Goal: Task Accomplishment & Management: Manage account settings

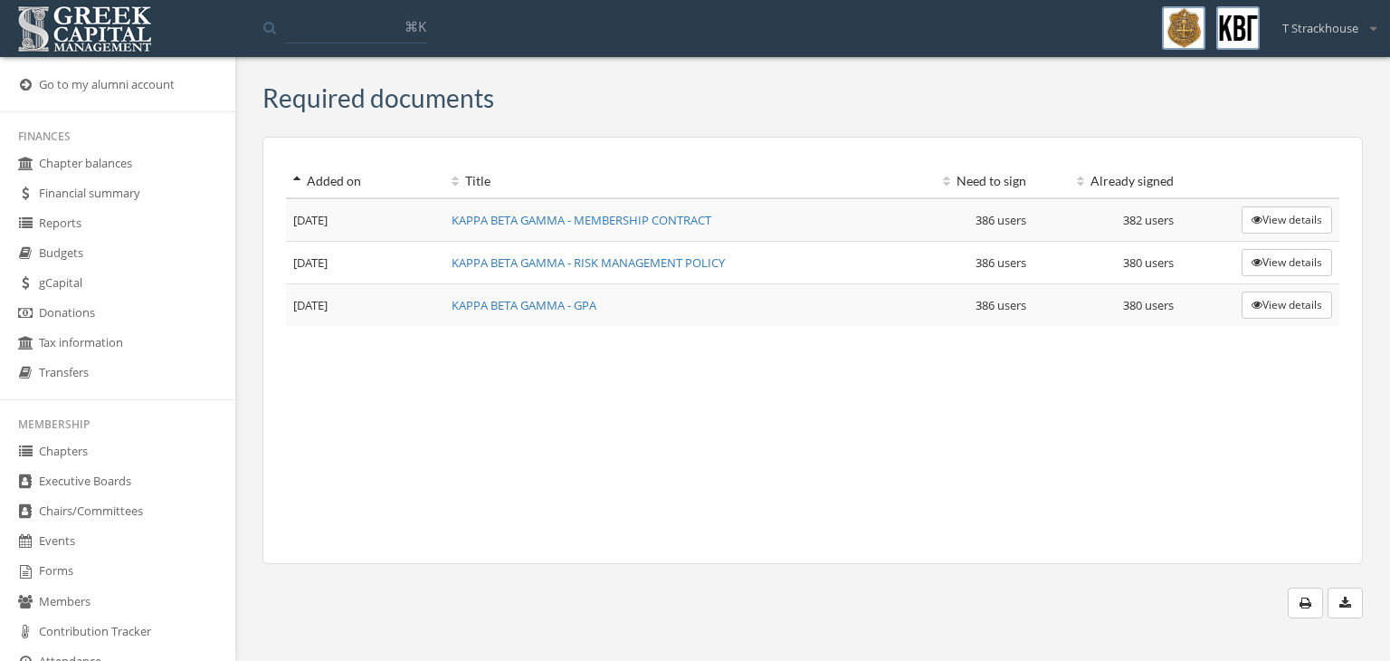
click at [138, 191] on link "Financial summary" at bounding box center [117, 194] width 235 height 30
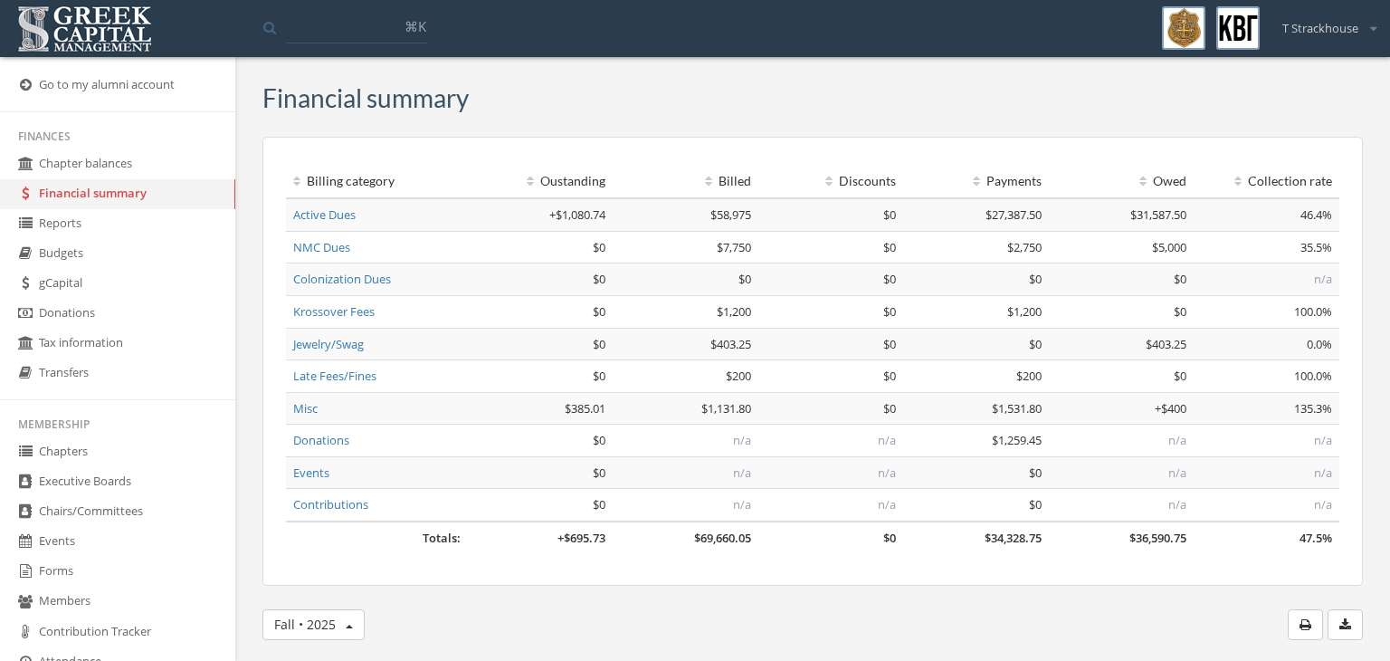
click at [116, 290] on link "gCapital" at bounding box center [117, 284] width 235 height 30
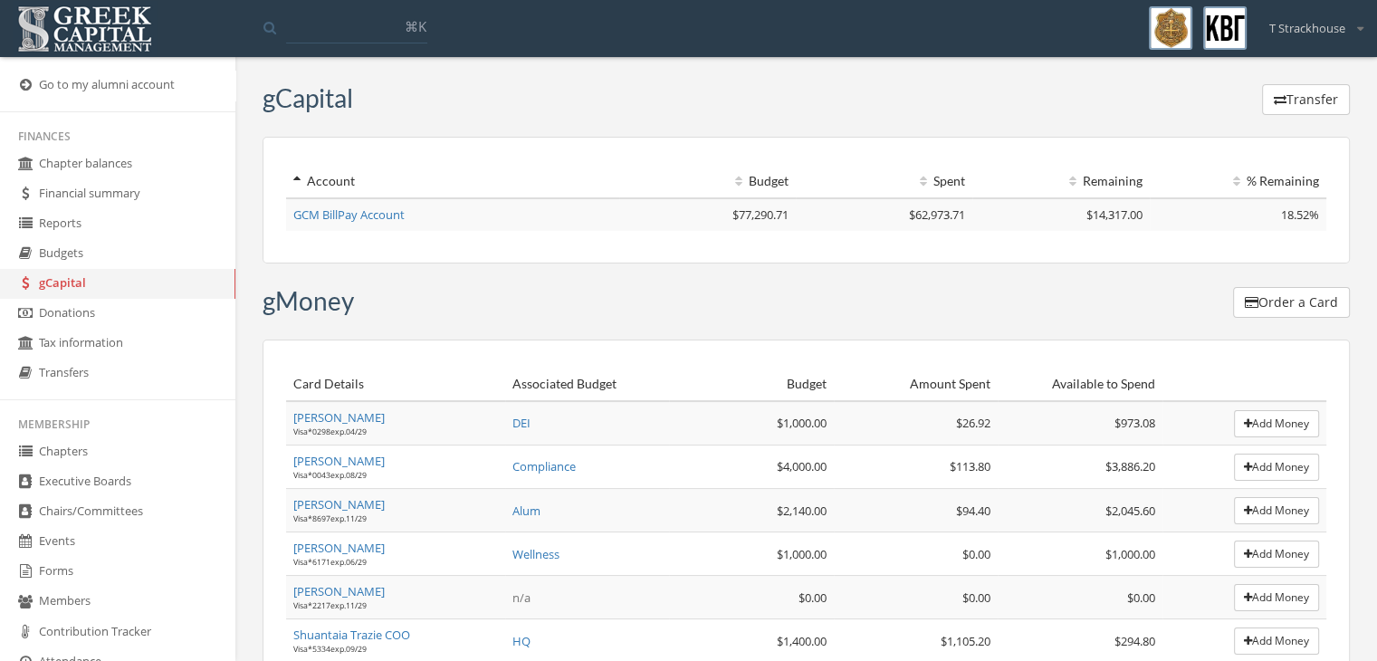
click at [127, 366] on link "Transfers" at bounding box center [117, 373] width 235 height 30
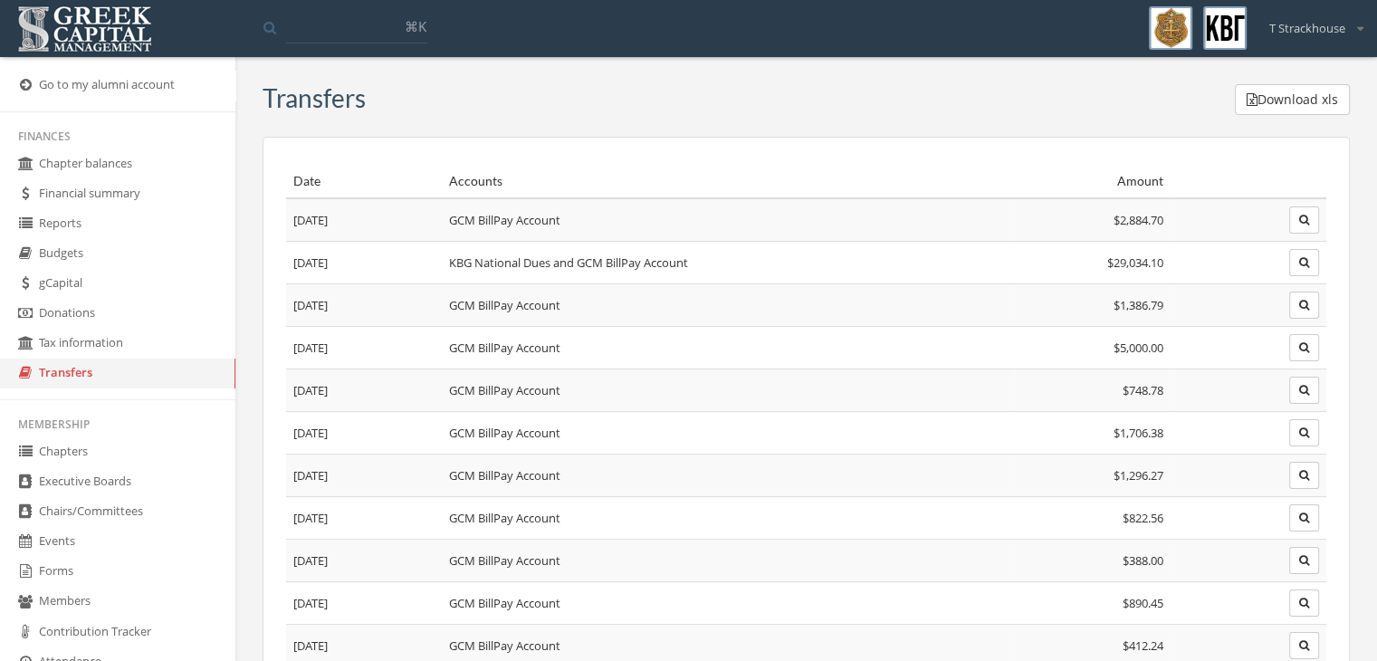
click at [85, 298] on link "gCapital" at bounding box center [117, 284] width 235 height 30
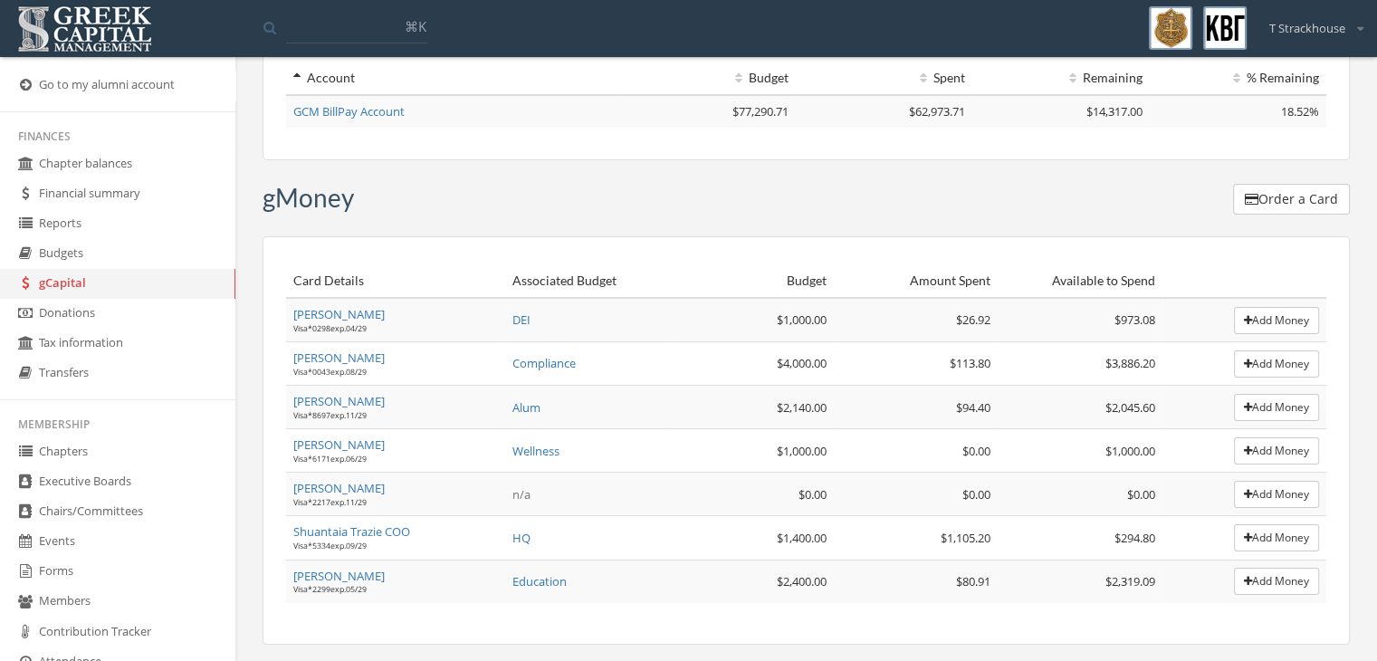
scroll to position [108, 0]
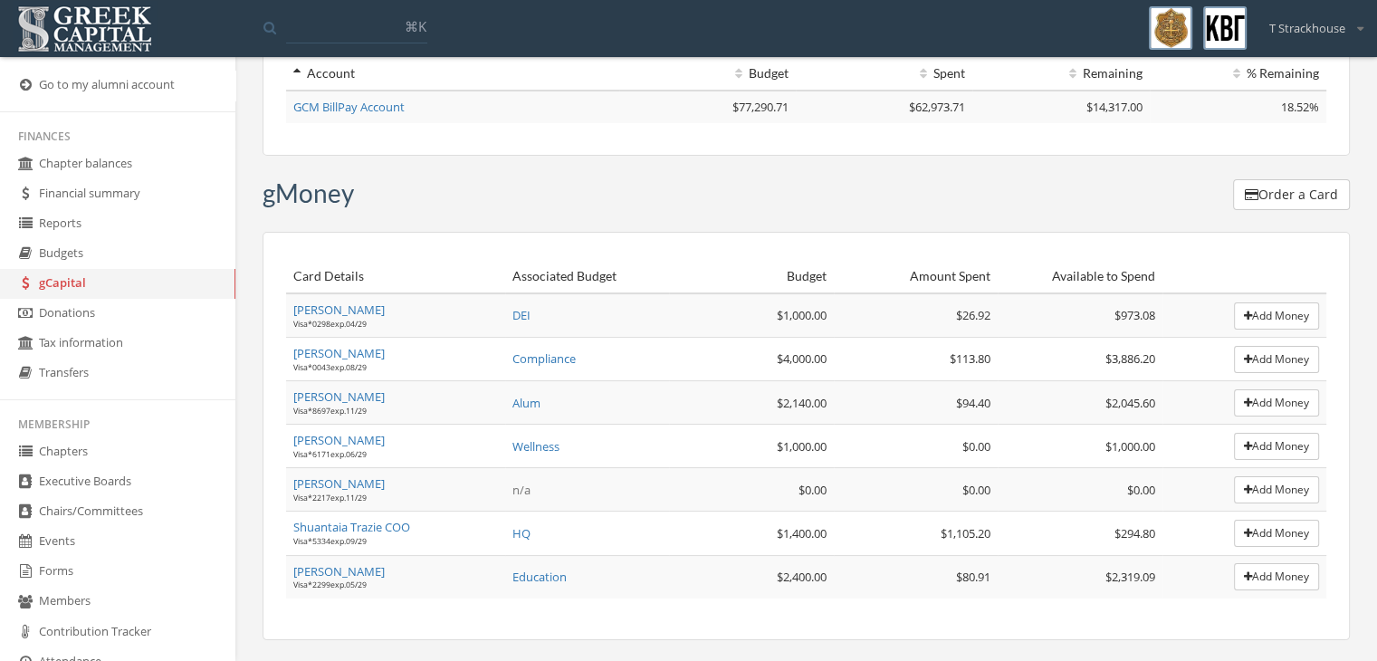
click at [85, 255] on link "Budgets" at bounding box center [117, 254] width 235 height 30
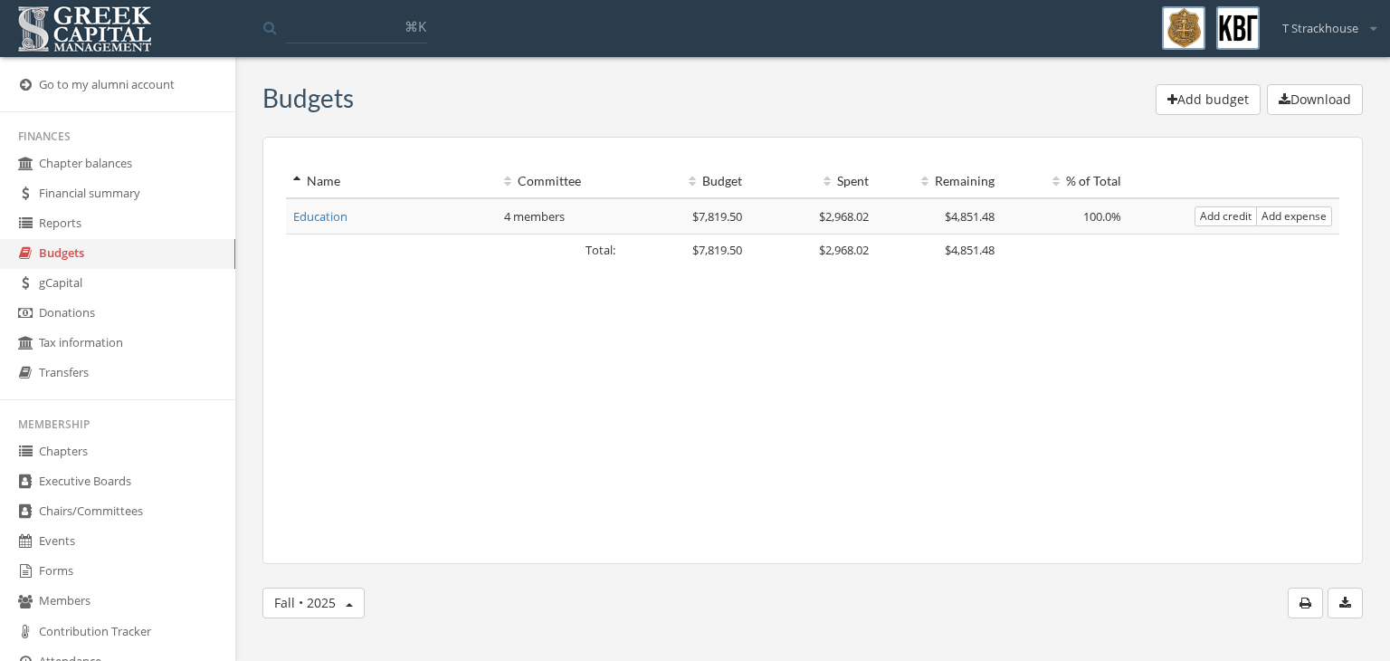
click at [344, 212] on link "Education" at bounding box center [320, 216] width 54 height 16
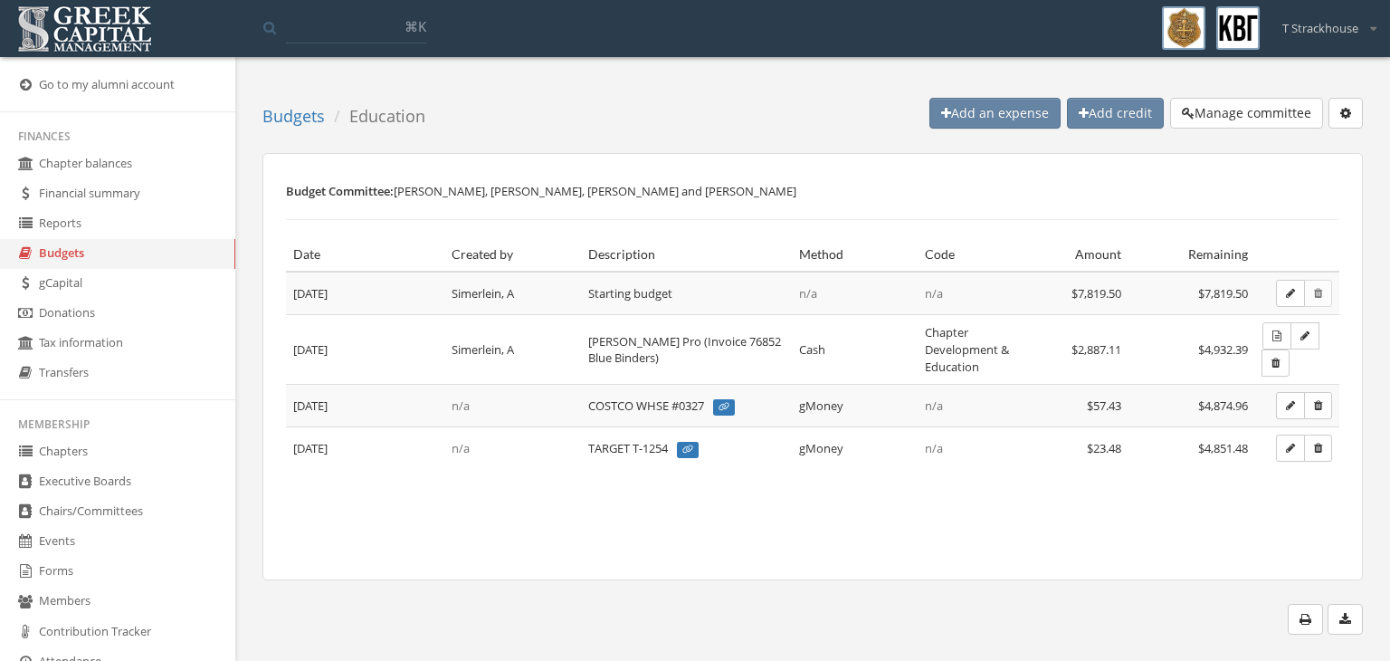
click at [1292, 400] on icon "button" at bounding box center [1290, 405] width 9 height 11
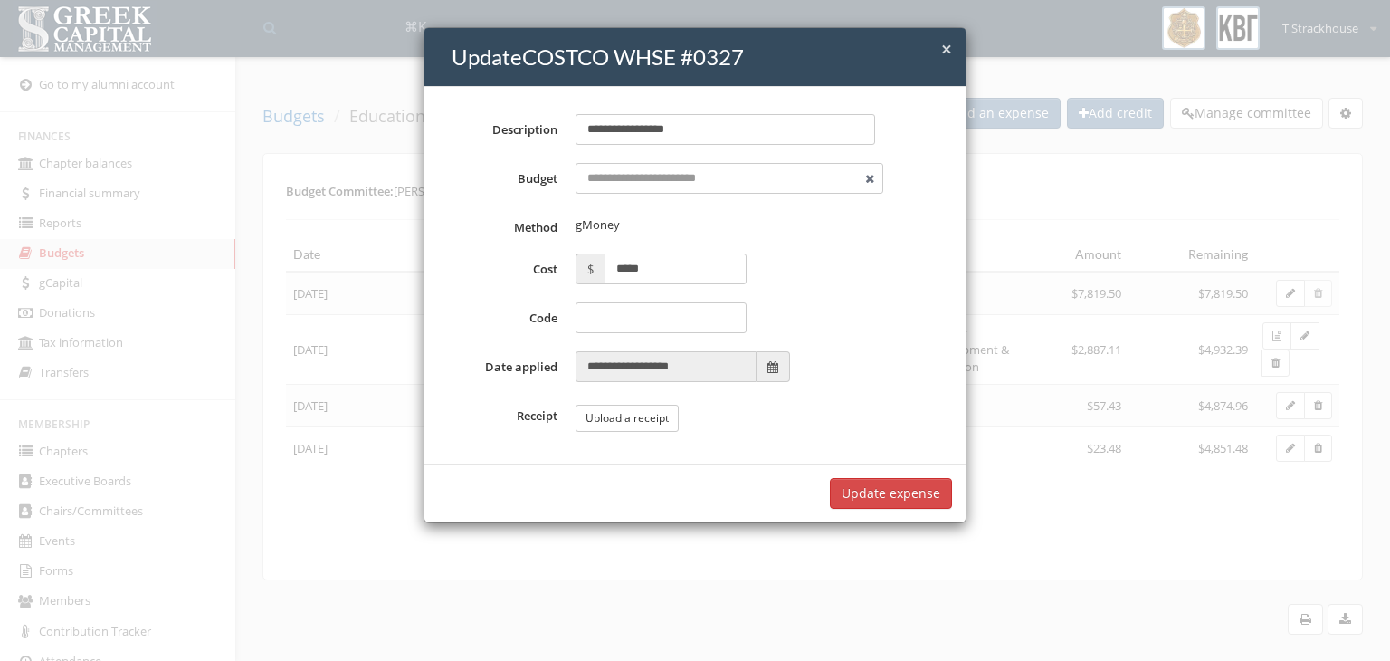
type input "*********"
click at [630, 424] on button "Upload a receipt" at bounding box center [627, 418] width 103 height 27
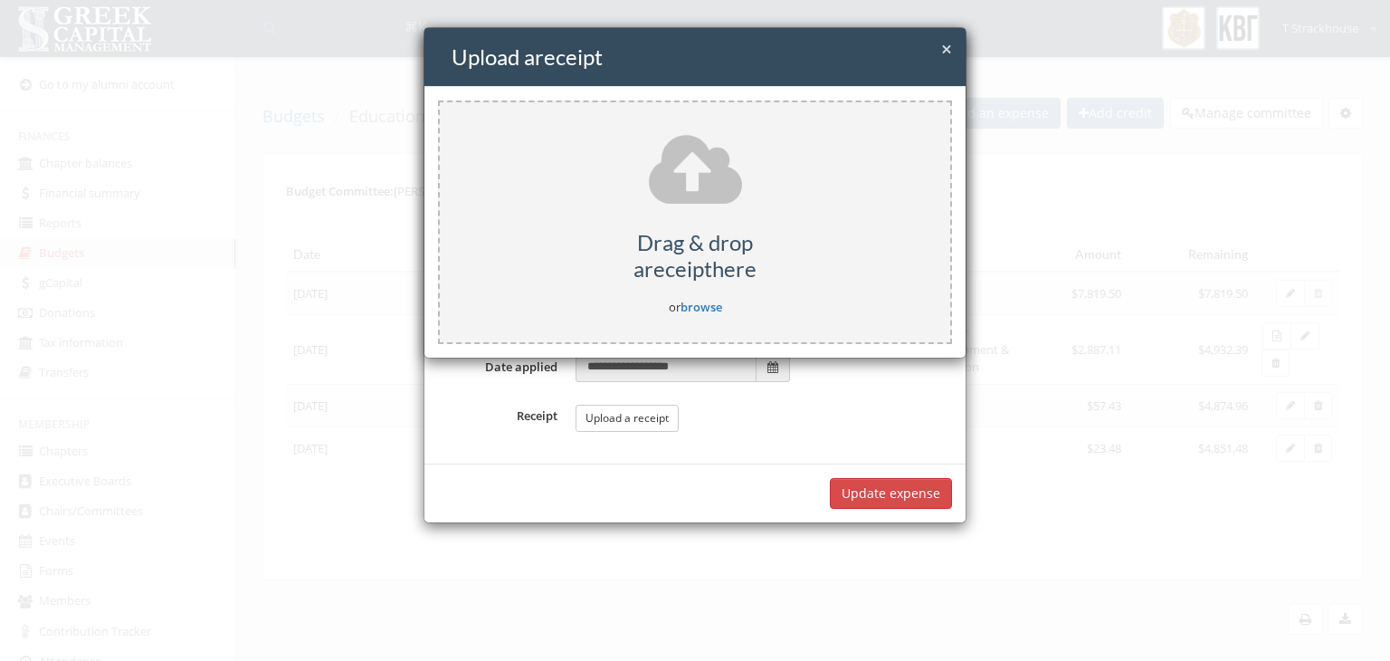
click at [630, 244] on h5 "Drag & drop a receipt here" at bounding box center [695, 256] width 511 height 53
click at [941, 56] on span "×" at bounding box center [946, 48] width 11 height 25
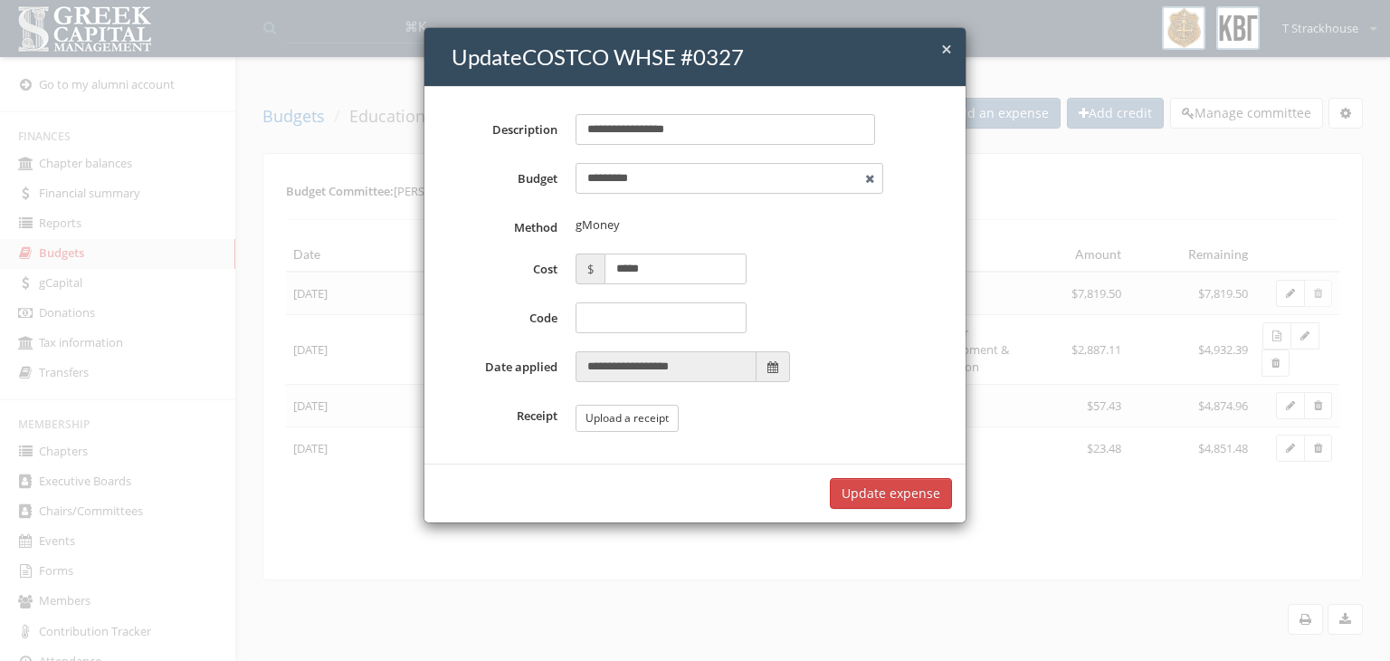
click at [624, 421] on button "Upload a receipt" at bounding box center [627, 418] width 103 height 27
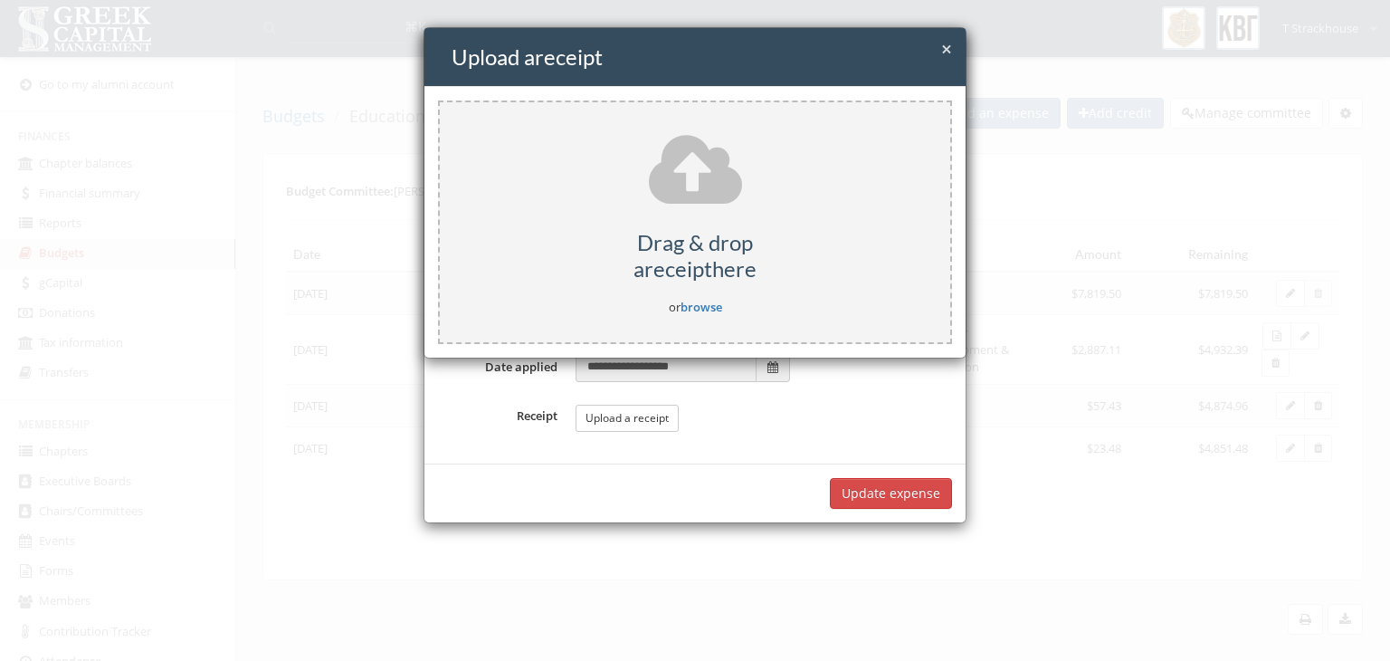
click at [705, 309] on link "browse" at bounding box center [702, 307] width 42 height 16
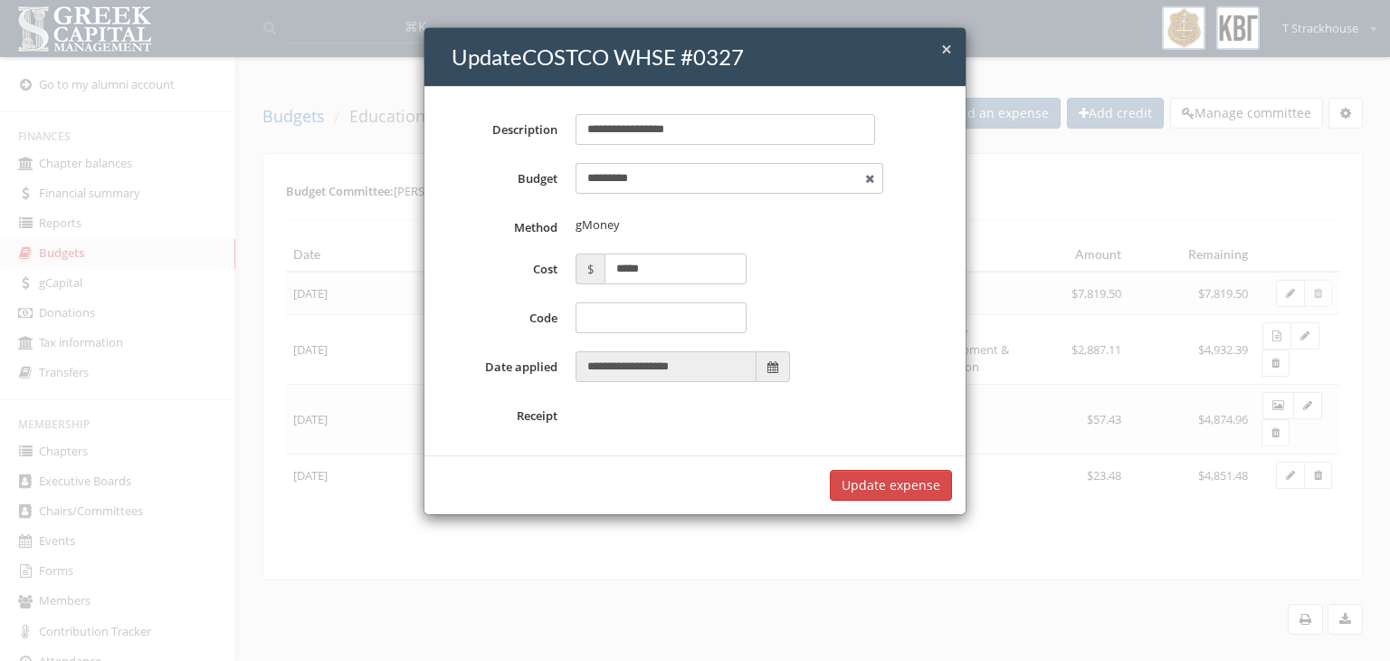
click at [883, 501] on button "Update expense" at bounding box center [891, 485] width 122 height 31
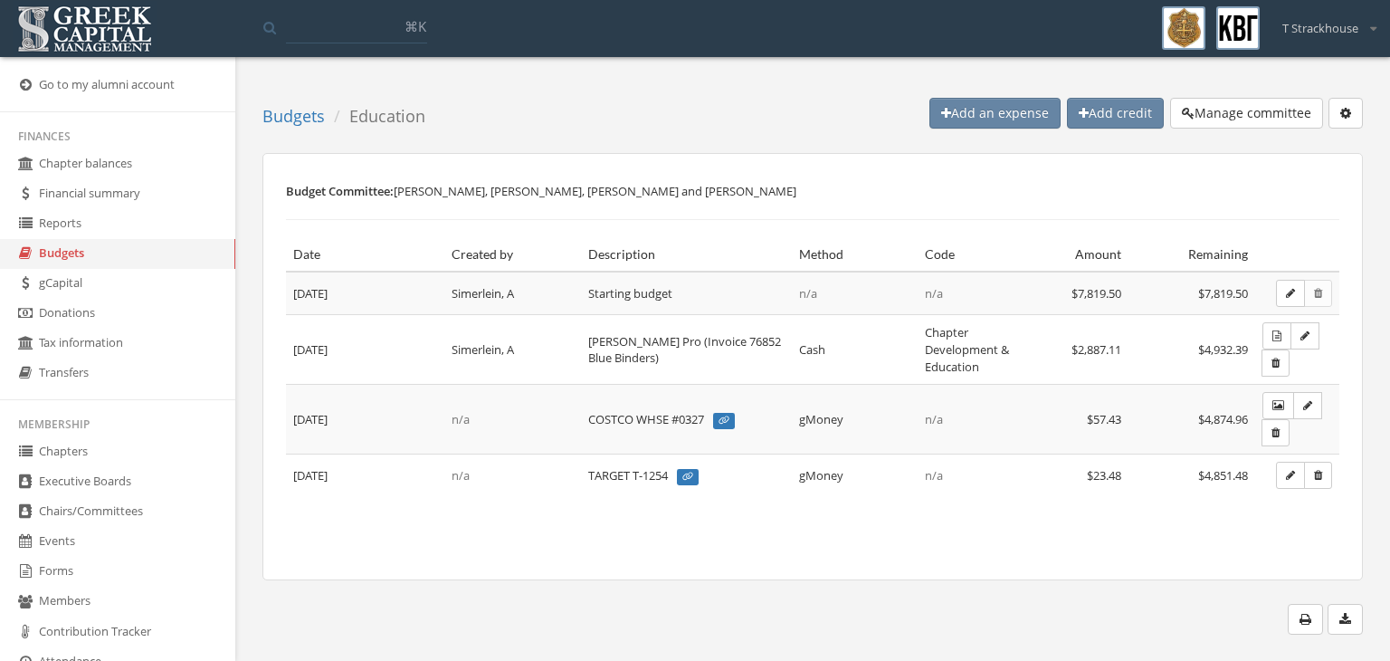
click at [1294, 472] on icon "button" at bounding box center [1290, 475] width 9 height 11
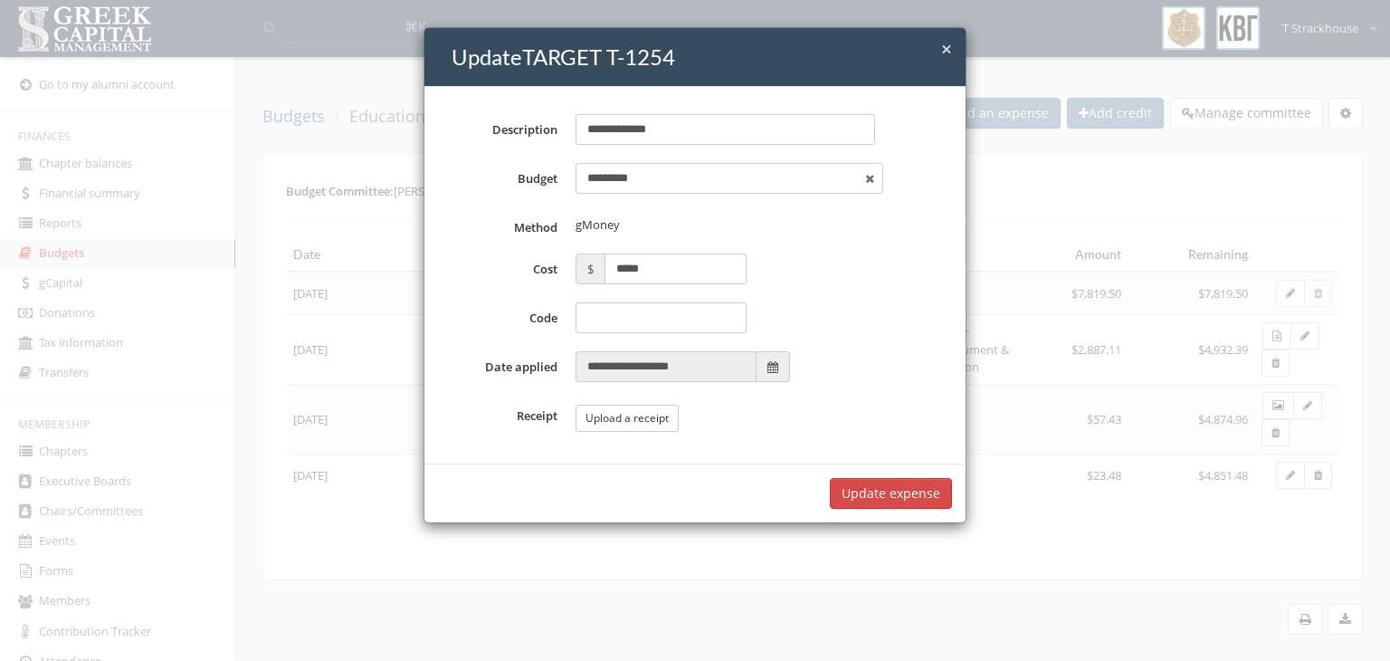
click at [601, 421] on button "Upload a receipt" at bounding box center [627, 418] width 103 height 27
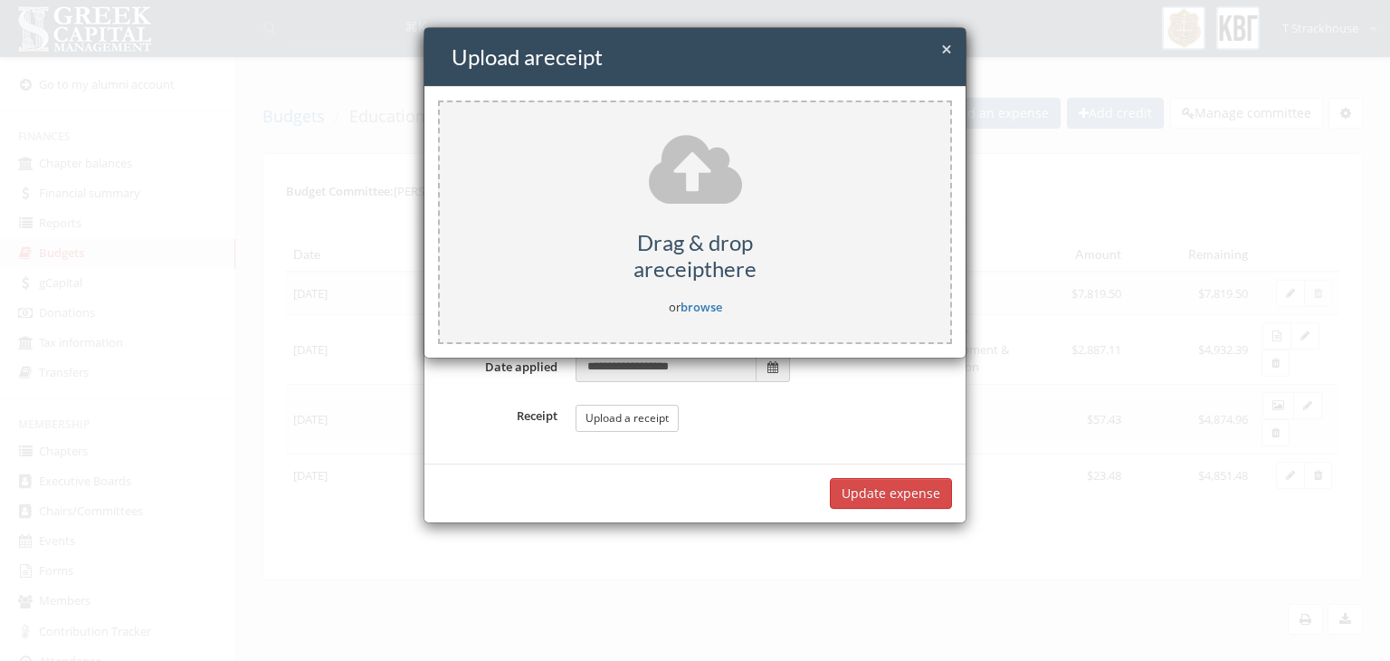
click at [715, 307] on link "browse" at bounding box center [702, 307] width 42 height 16
click at [699, 303] on link "browse" at bounding box center [702, 307] width 42 height 16
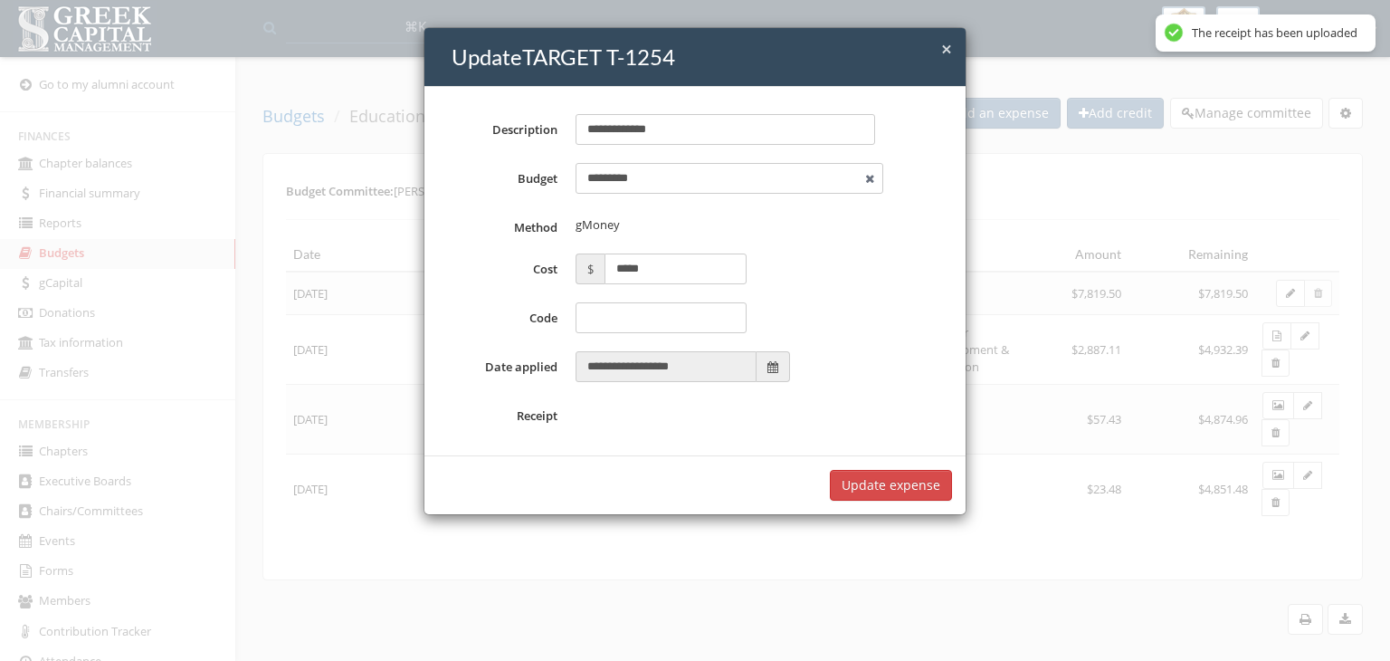
click at [875, 501] on button "Update expense" at bounding box center [891, 485] width 122 height 31
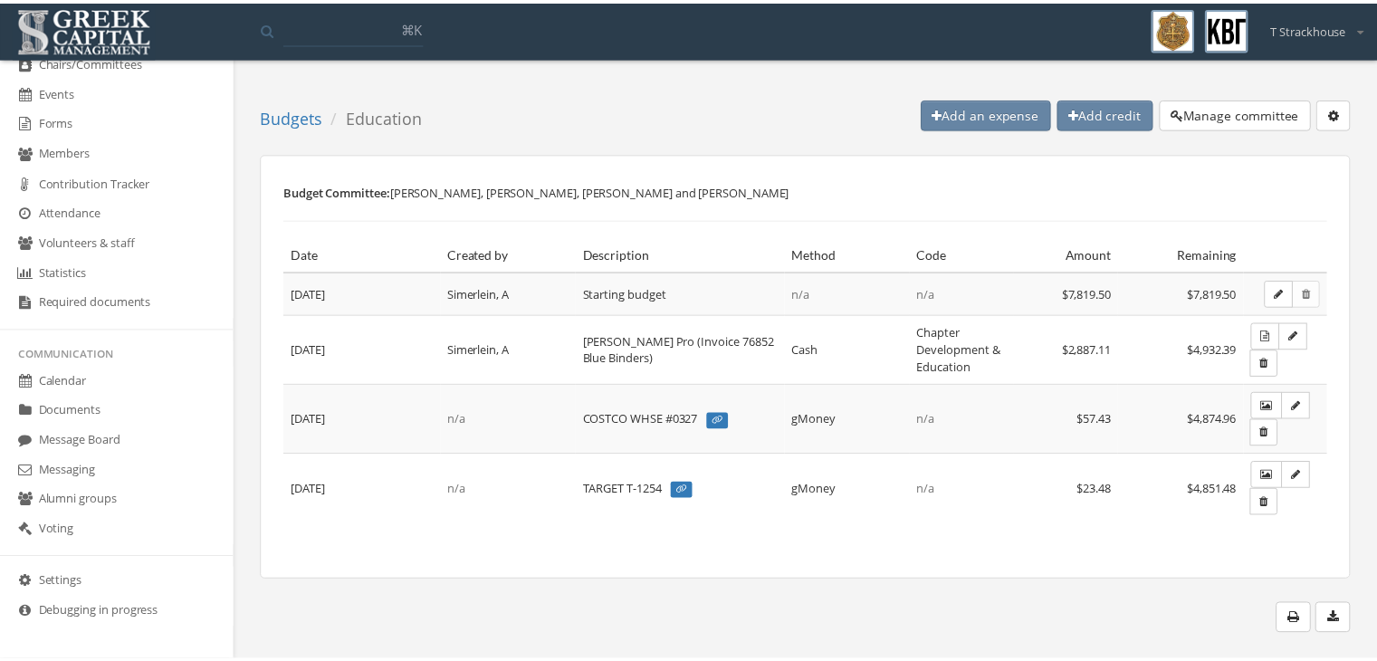
scroll to position [427, 0]
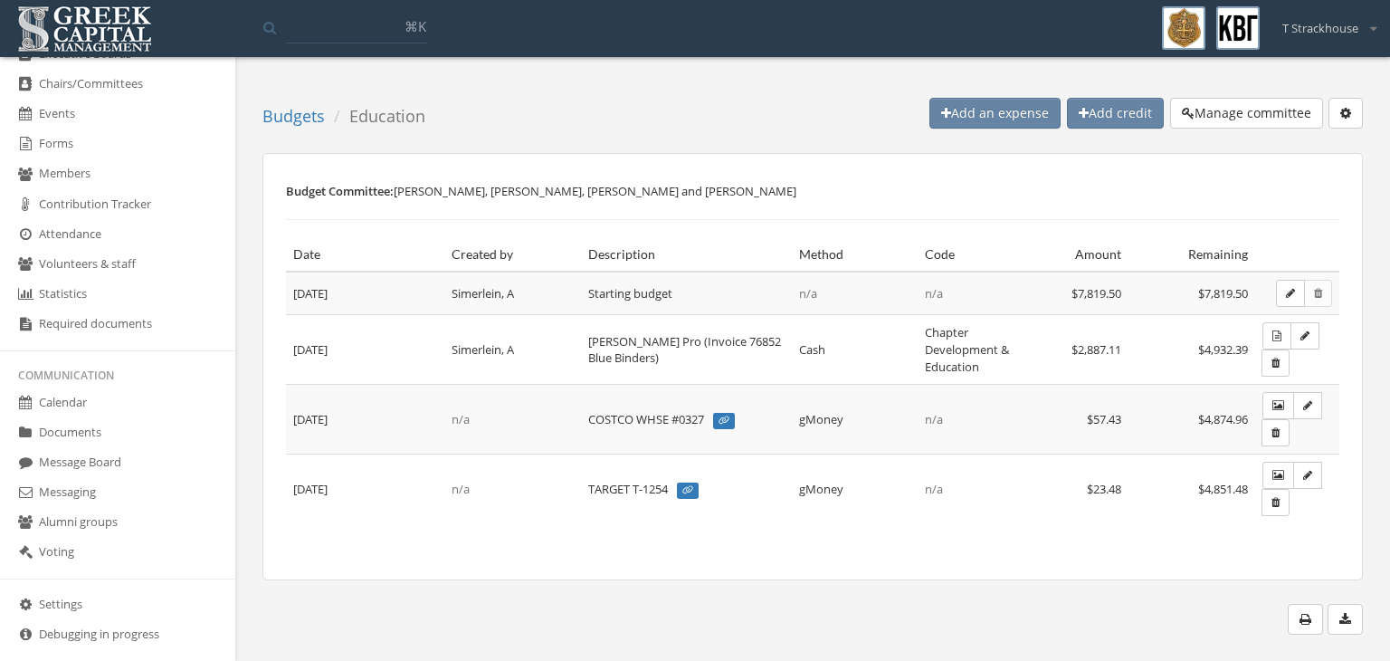
click at [127, 422] on link "Documents" at bounding box center [117, 433] width 235 height 30
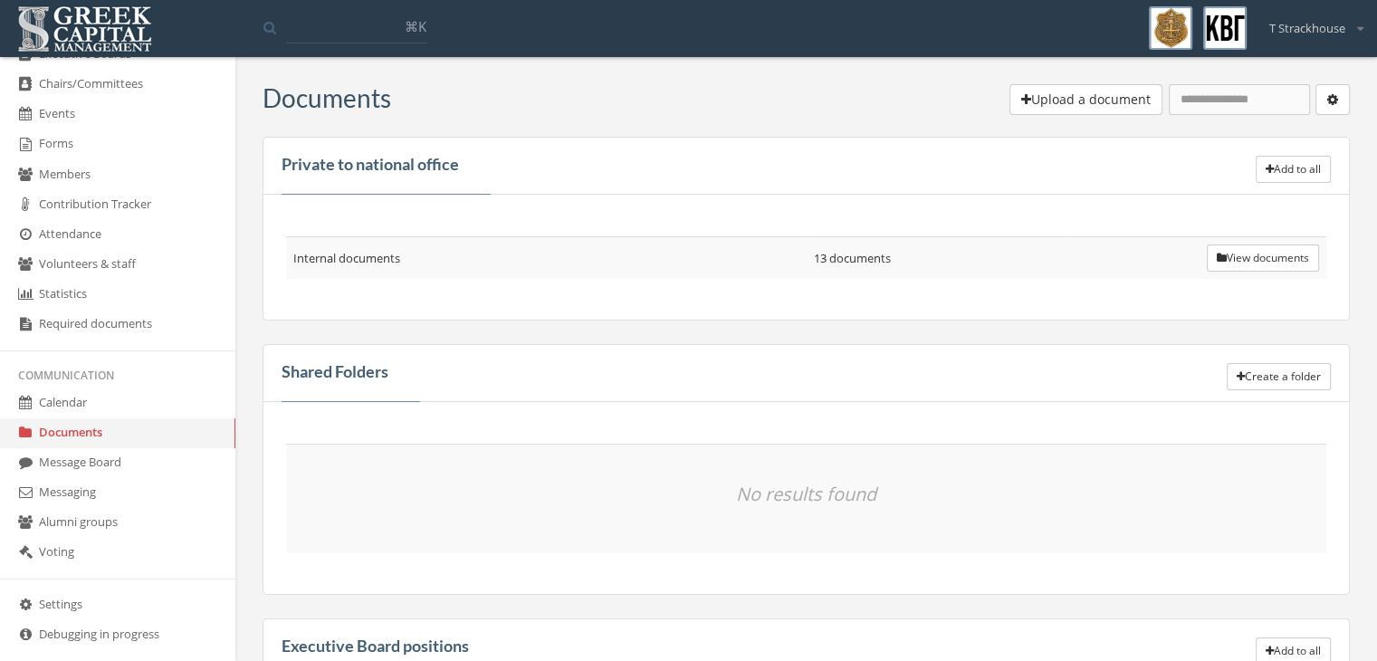
click at [1238, 271] on td "View documents" at bounding box center [1196, 258] width 260 height 43
click at [1235, 251] on button "View documents" at bounding box center [1263, 257] width 112 height 27
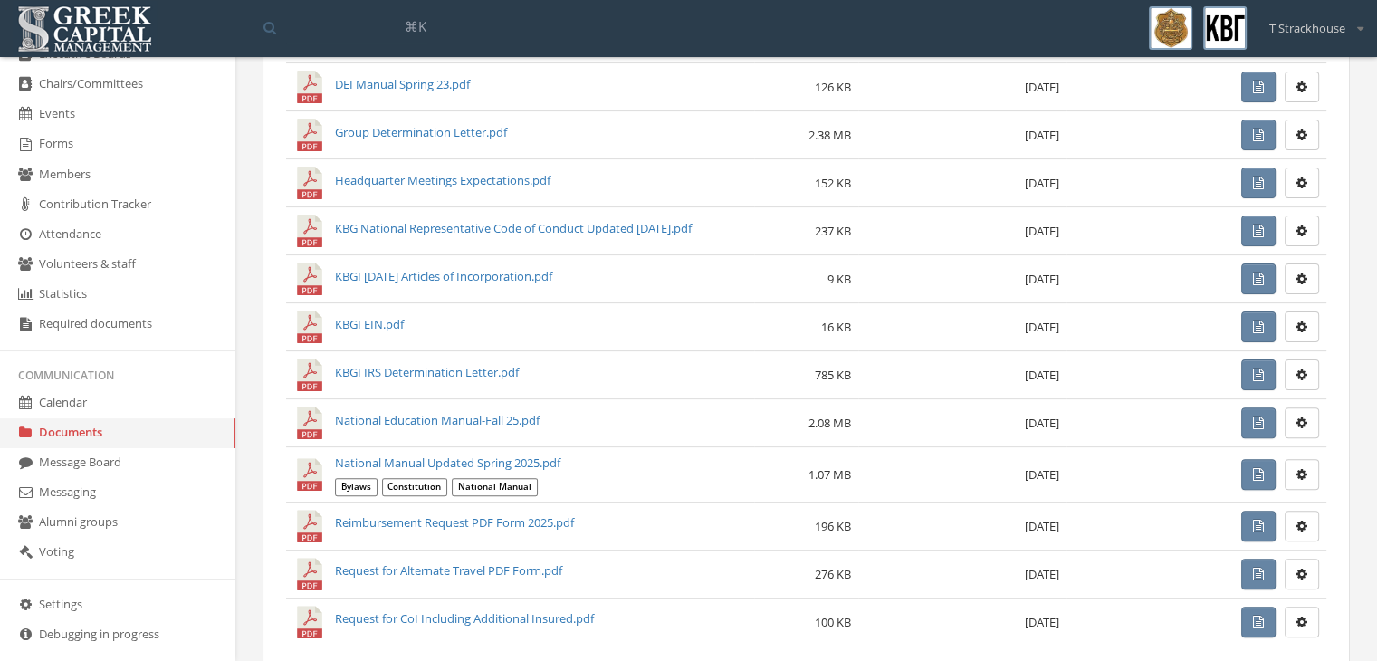
scroll to position [492, 0]
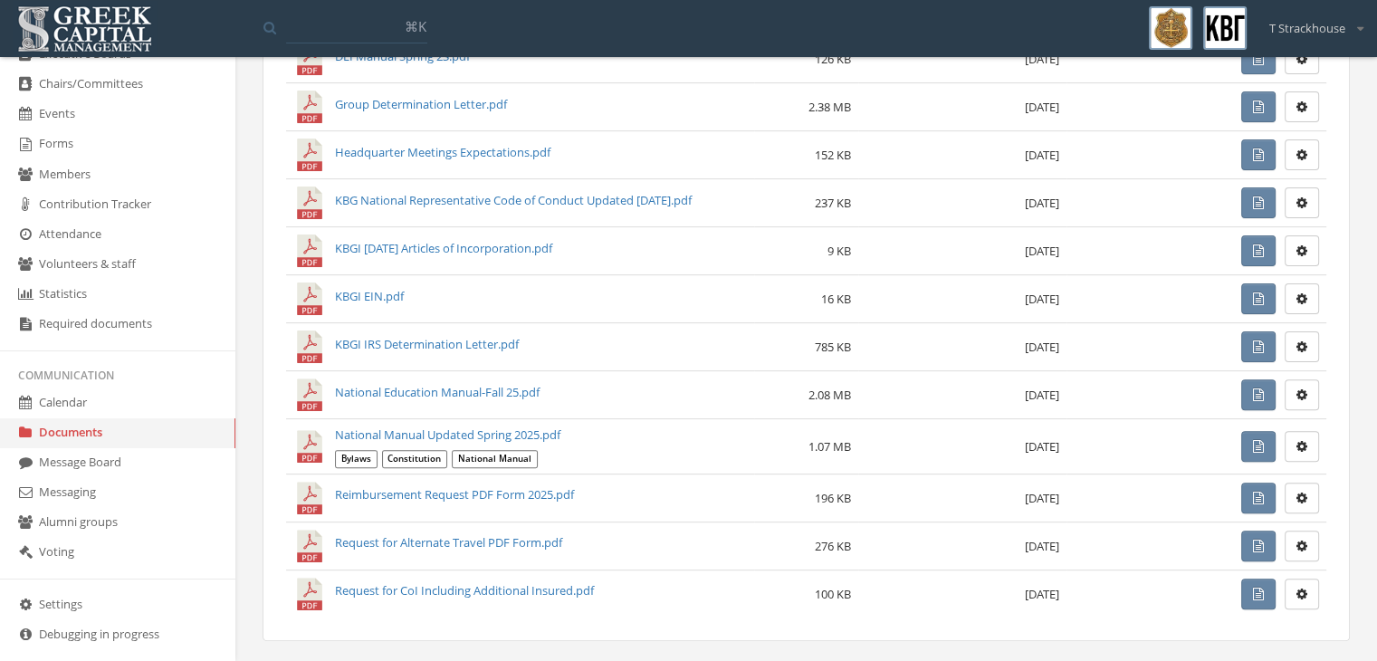
click at [495, 493] on link "Reimbursement Request PDF Form 2025.pdf" at bounding box center [454, 494] width 239 height 16
